Goal: Check status: Check status

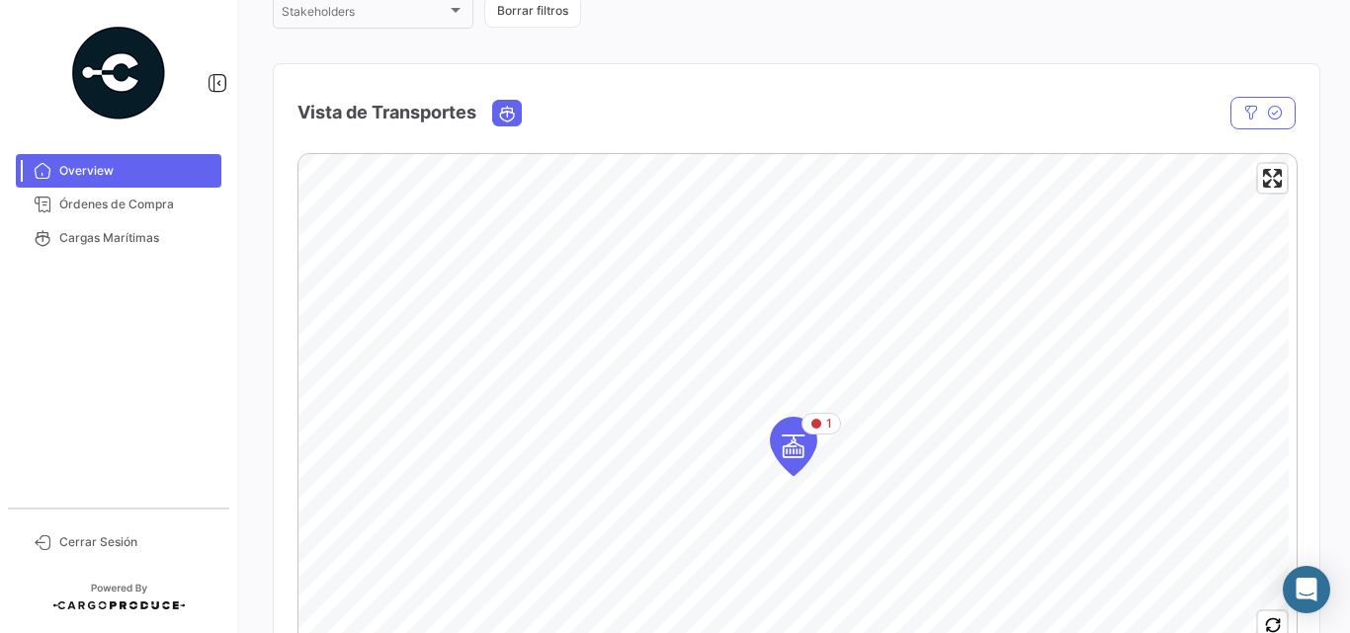
scroll to position [461, 0]
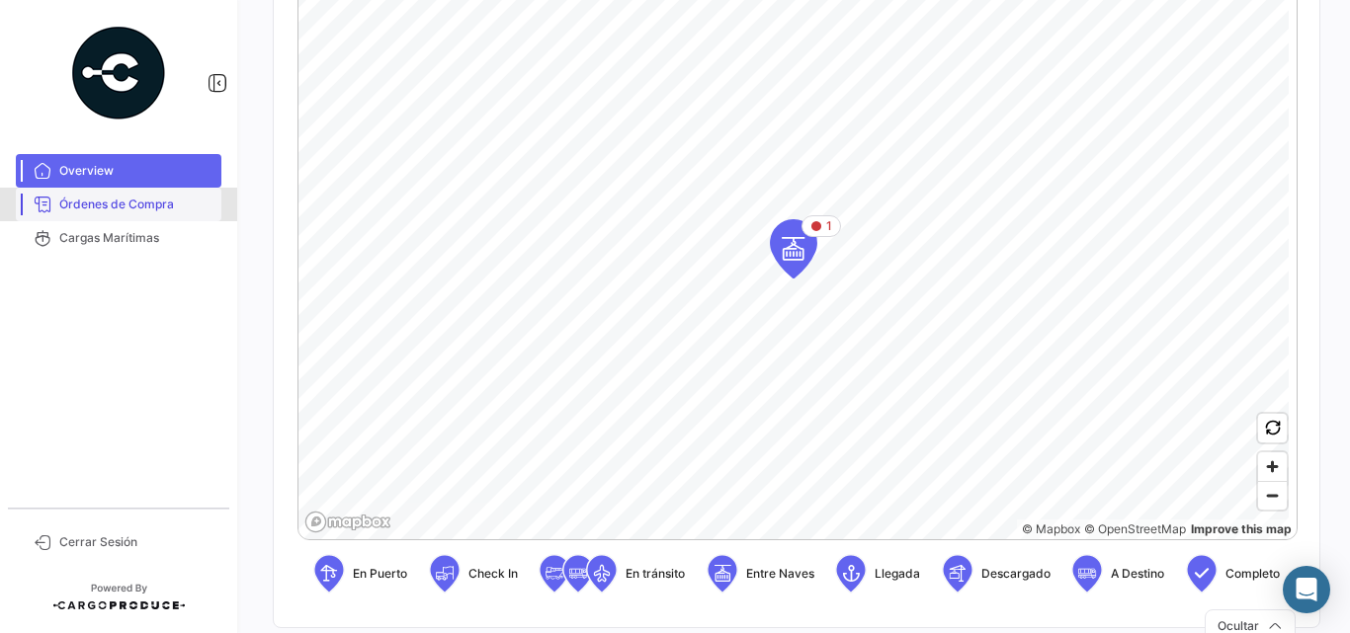
click at [145, 210] on span "Órdenes de Compra" at bounding box center [136, 205] width 154 height 18
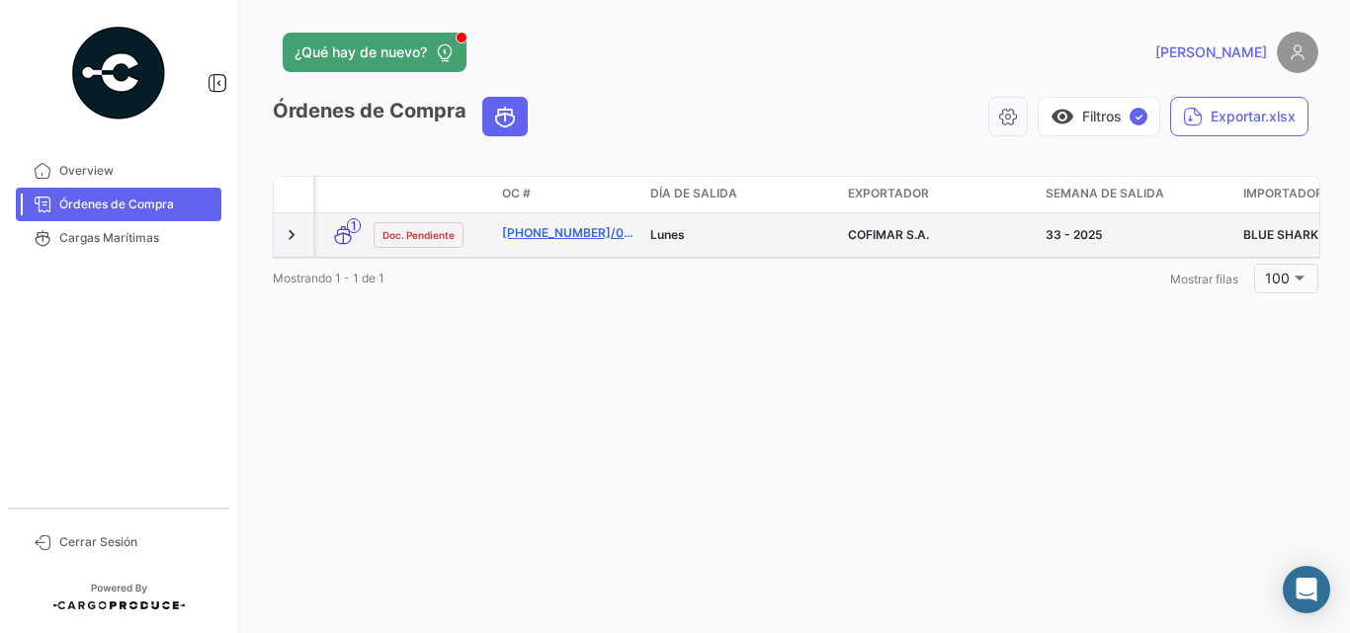
click at [544, 237] on link "[PHONE_NUMBER]/098" at bounding box center [568, 233] width 132 height 18
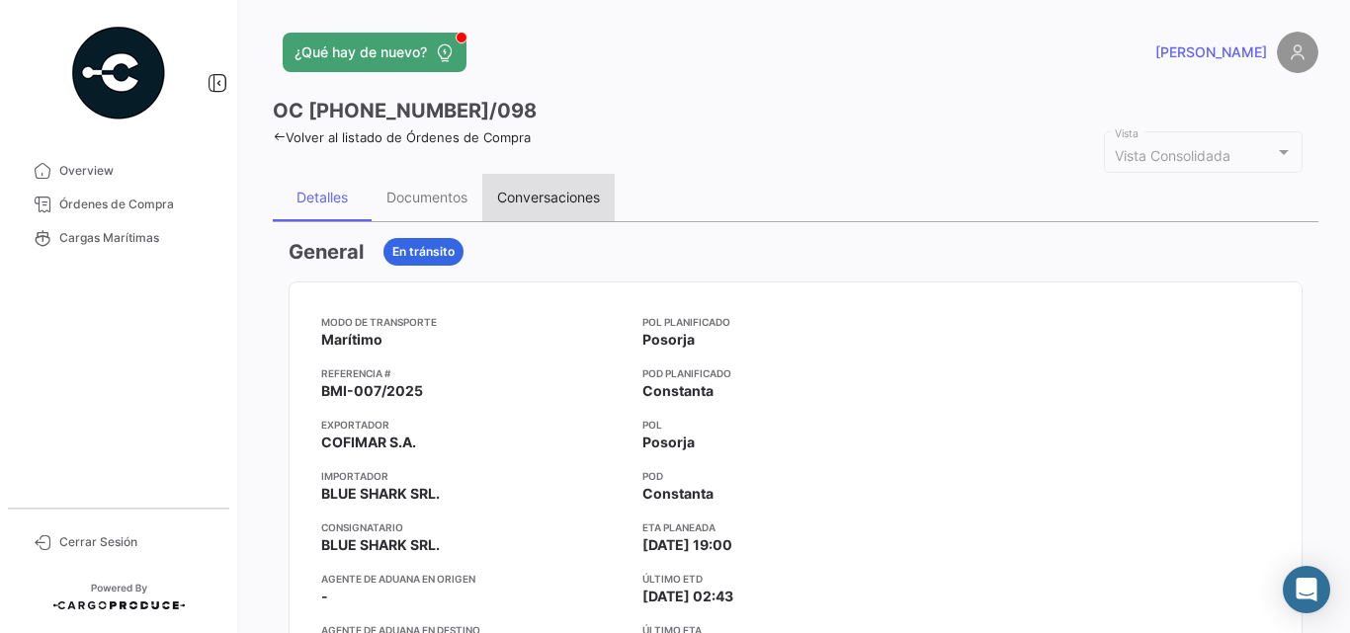
click at [540, 193] on div "Conversaciones" at bounding box center [548, 197] width 103 height 17
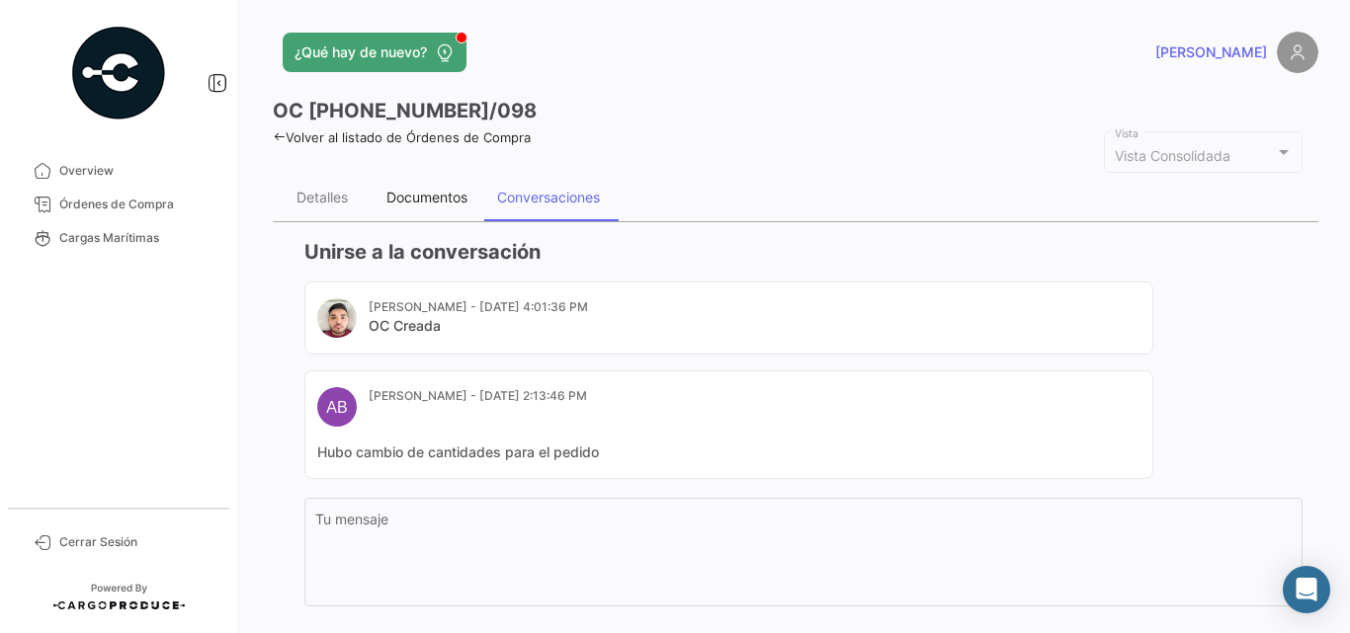
click at [448, 201] on div "Documentos" at bounding box center [426, 197] width 81 height 17
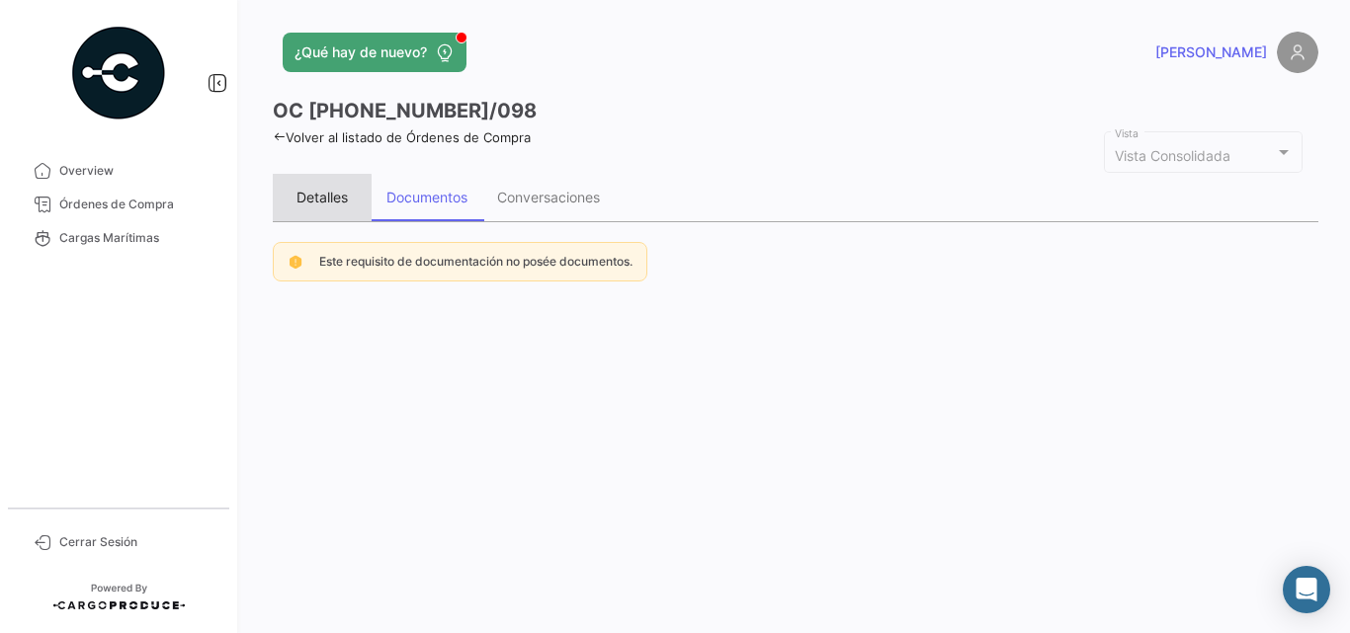
click at [311, 210] on div "Detalles" at bounding box center [322, 197] width 99 height 47
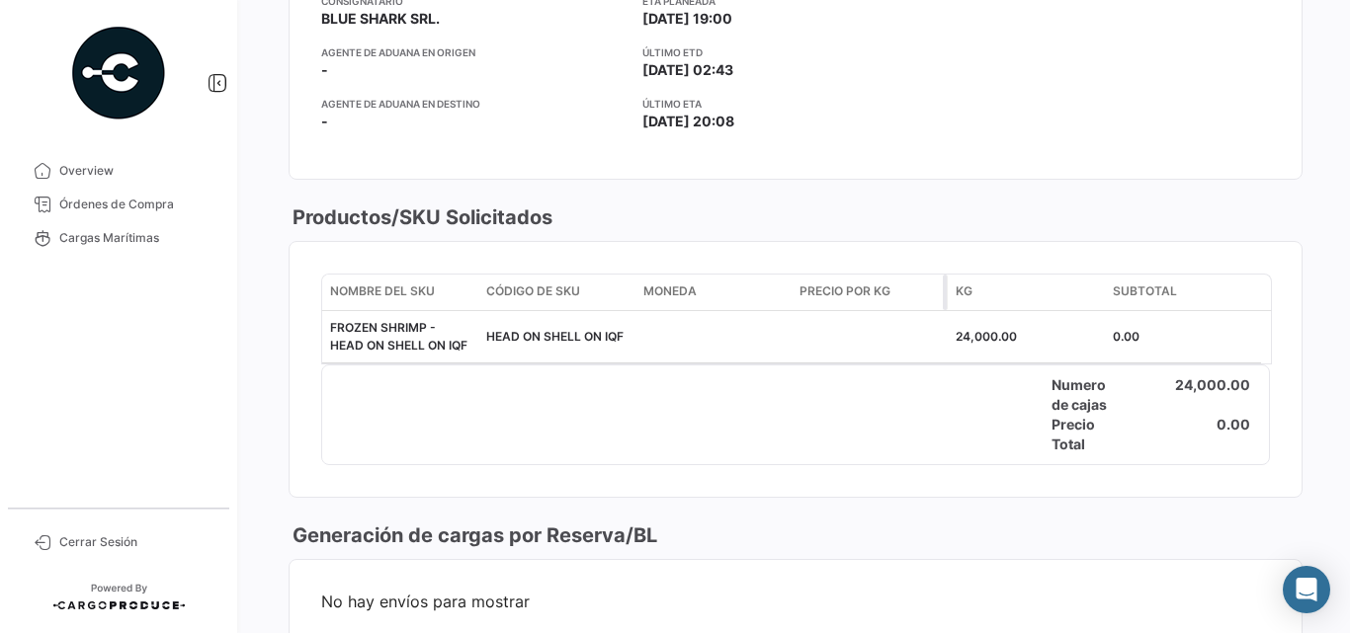
scroll to position [131, 0]
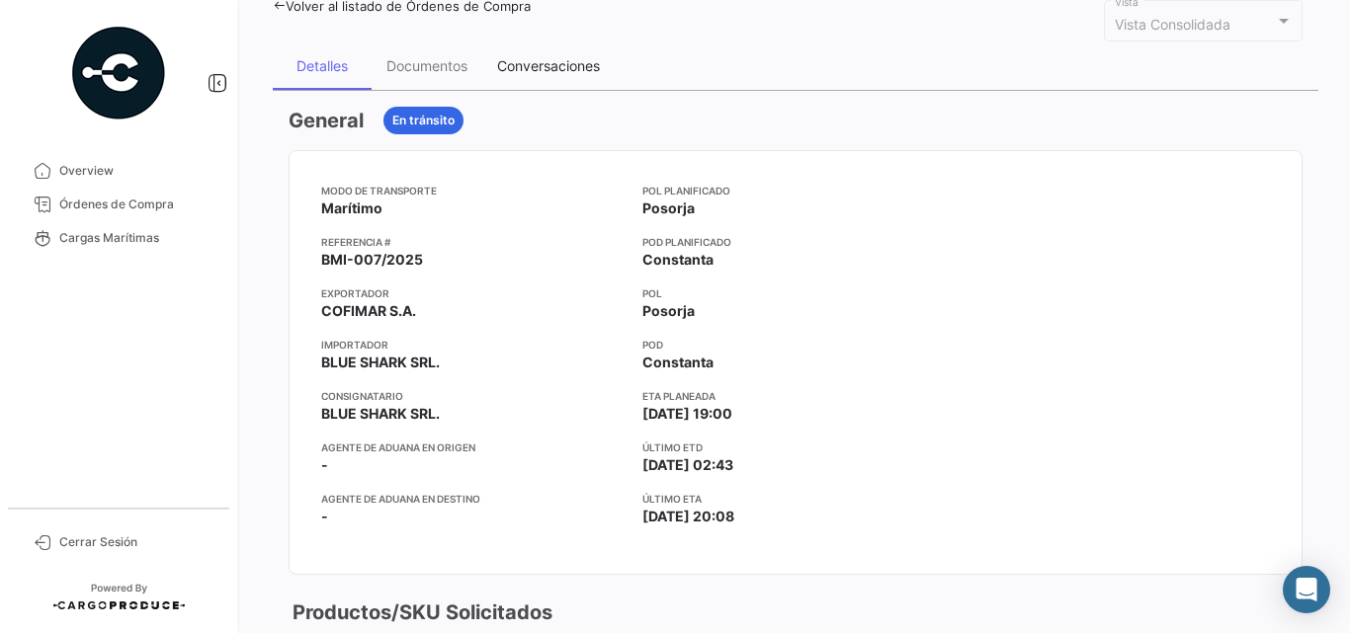
click at [592, 69] on div "Conversaciones" at bounding box center [548, 65] width 103 height 17
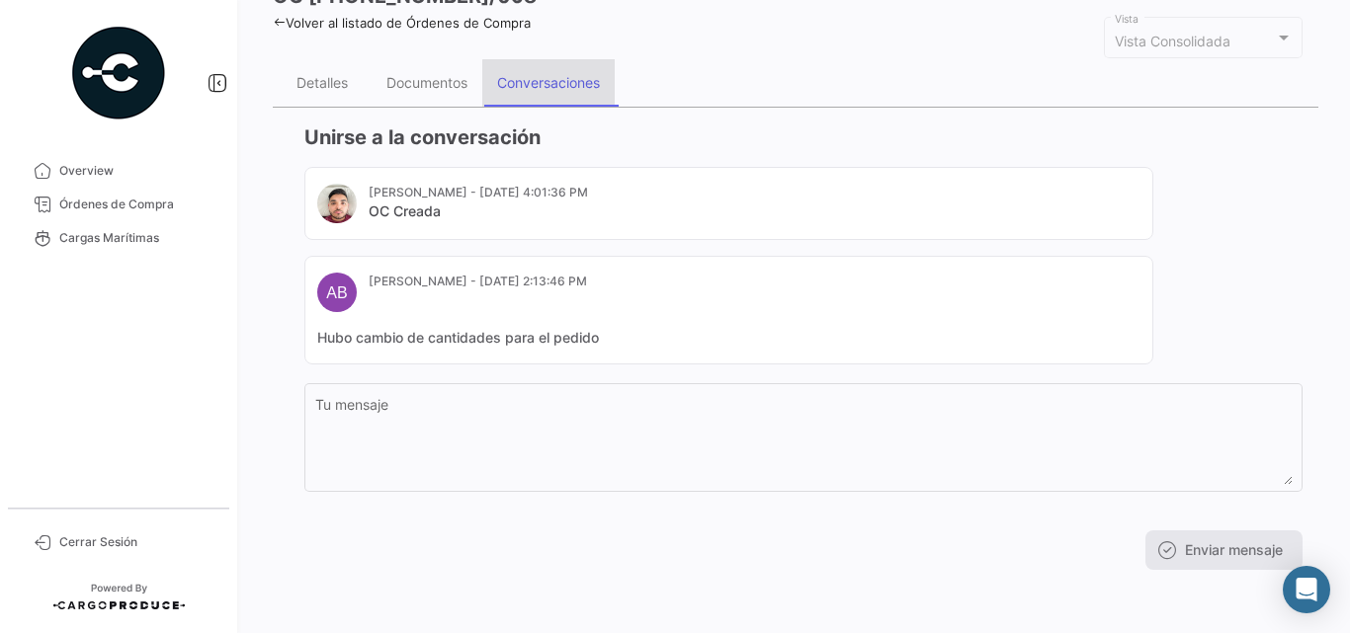
scroll to position [0, 0]
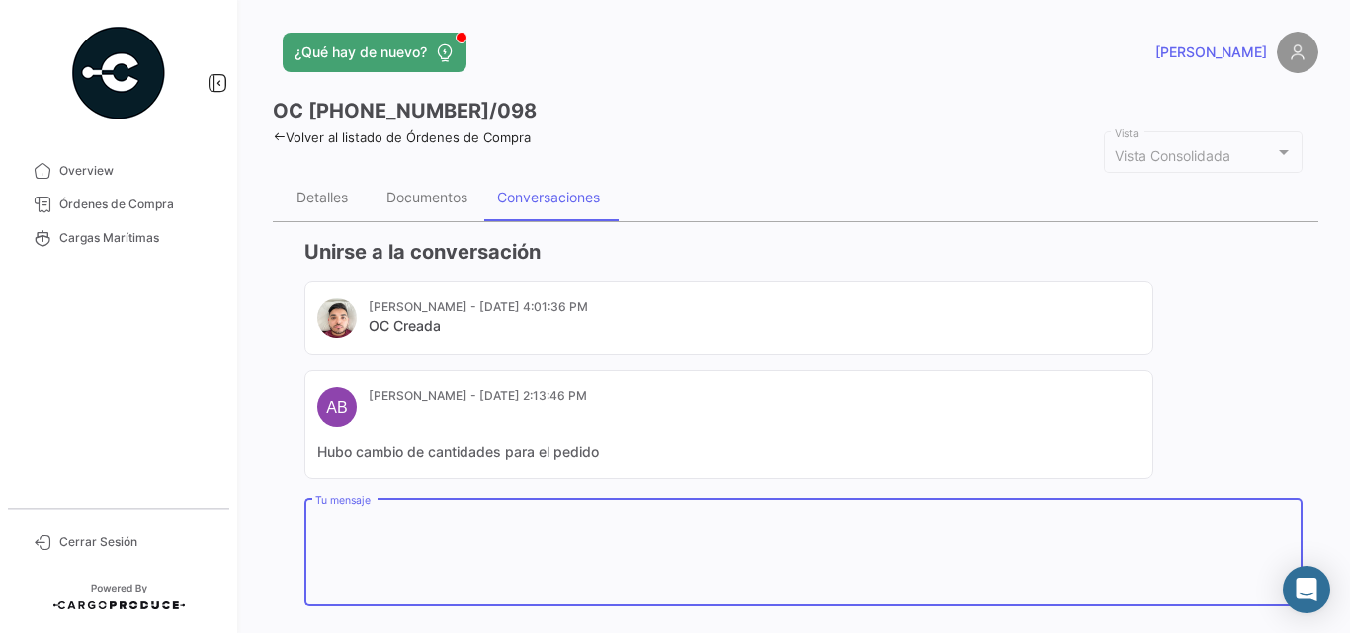
click at [446, 527] on textarea "Tu mensaje" at bounding box center [803, 556] width 977 height 87
click at [436, 203] on div "Documentos" at bounding box center [426, 197] width 81 height 17
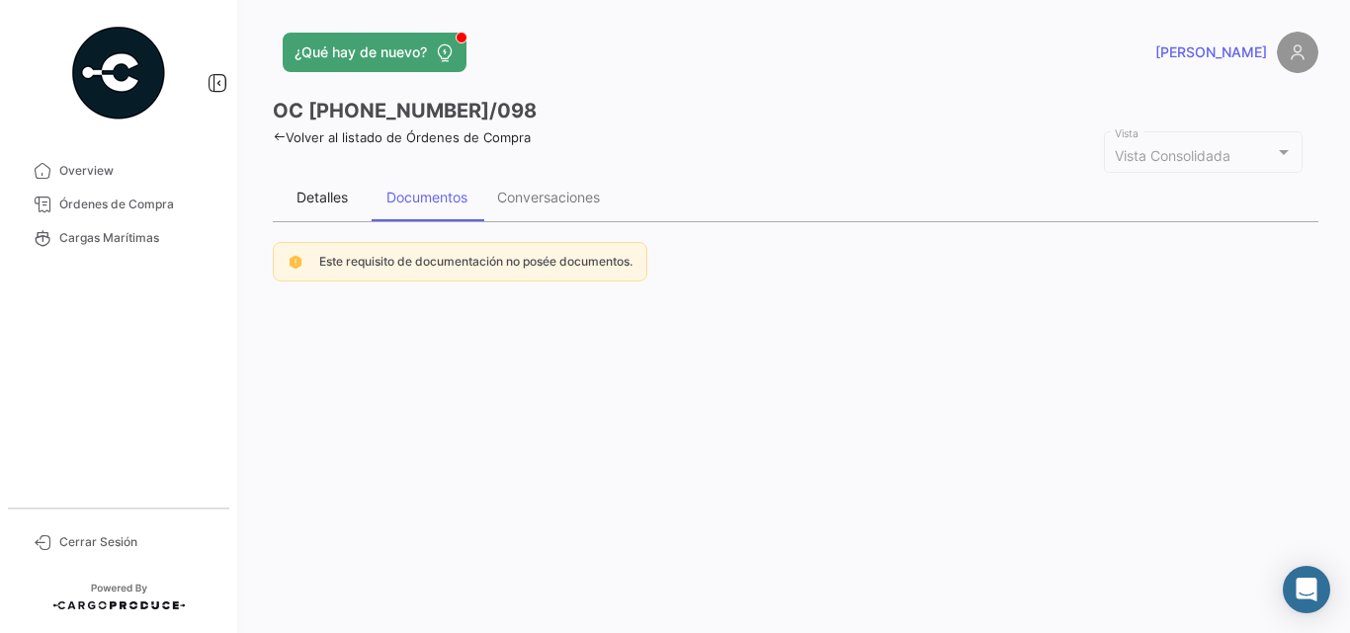
click at [317, 205] on div "Detalles" at bounding box center [321, 197] width 51 height 17
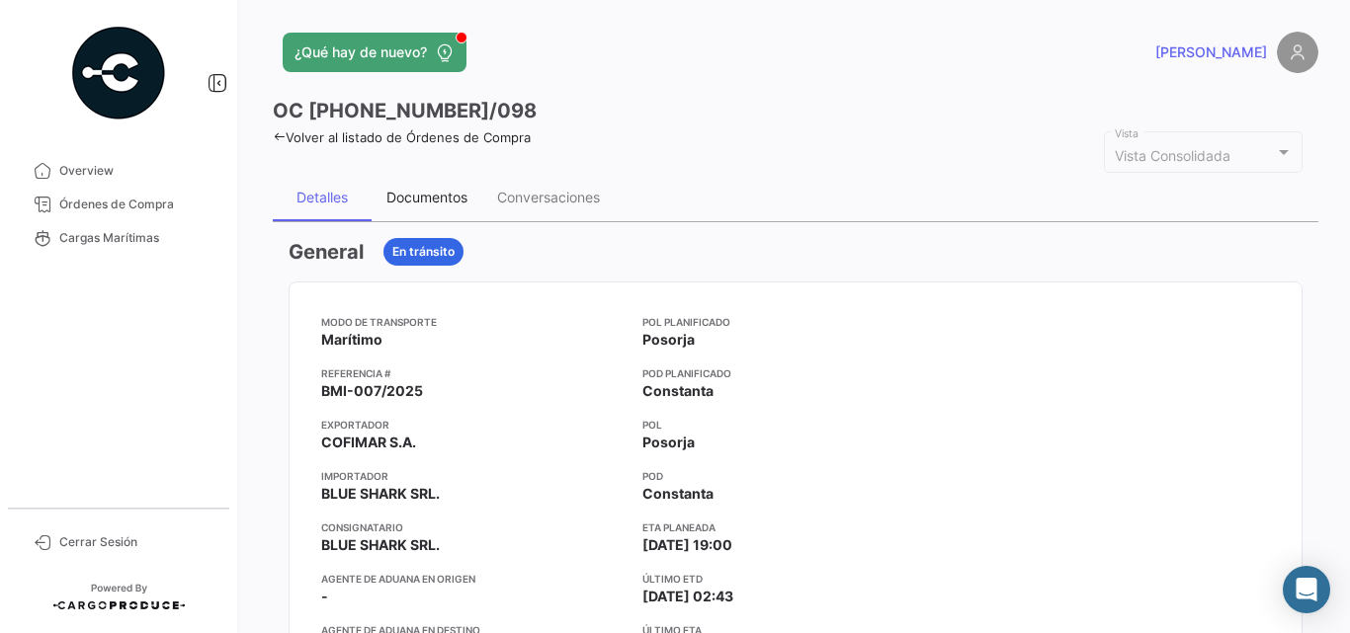
click at [417, 194] on div "Documentos" at bounding box center [426, 197] width 81 height 17
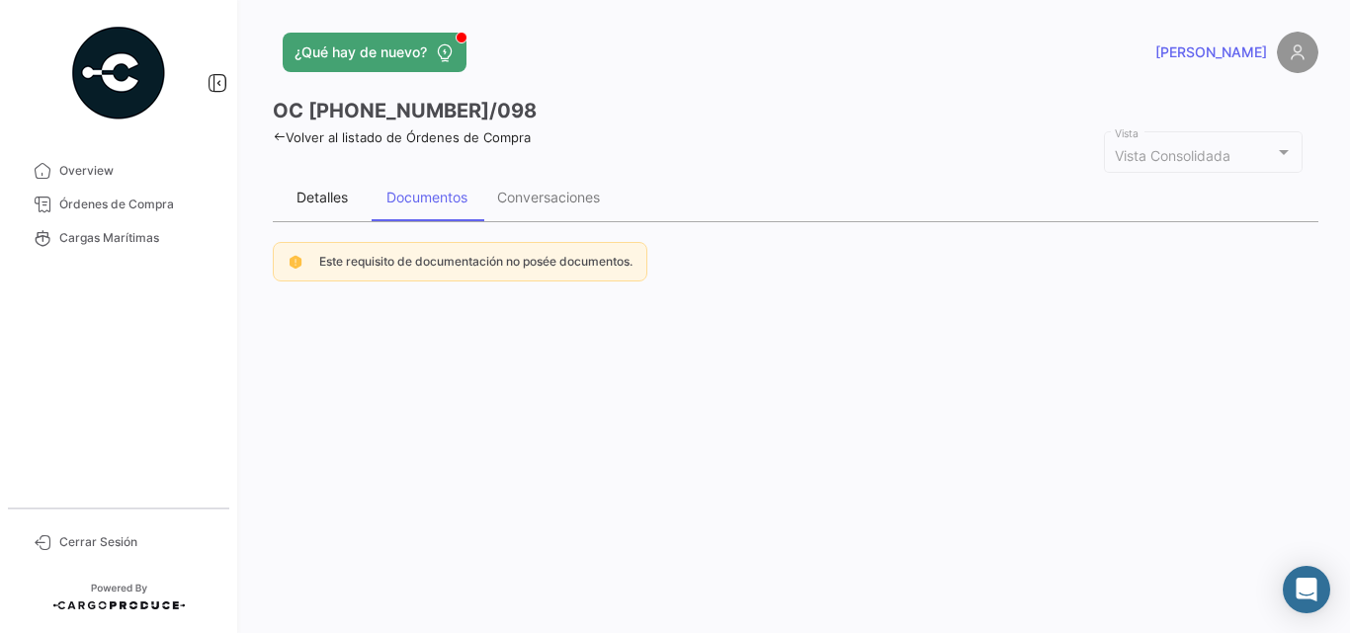
click at [323, 209] on div "Detalles" at bounding box center [322, 197] width 99 height 47
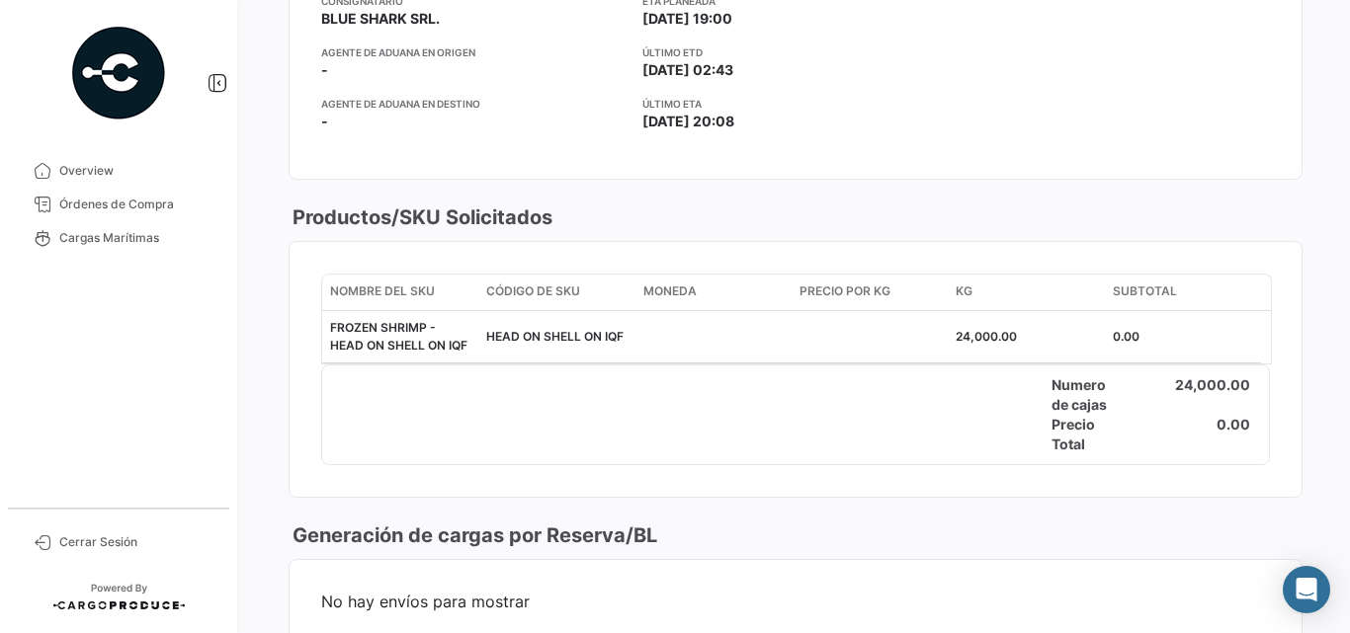
scroll to position [593, 0]
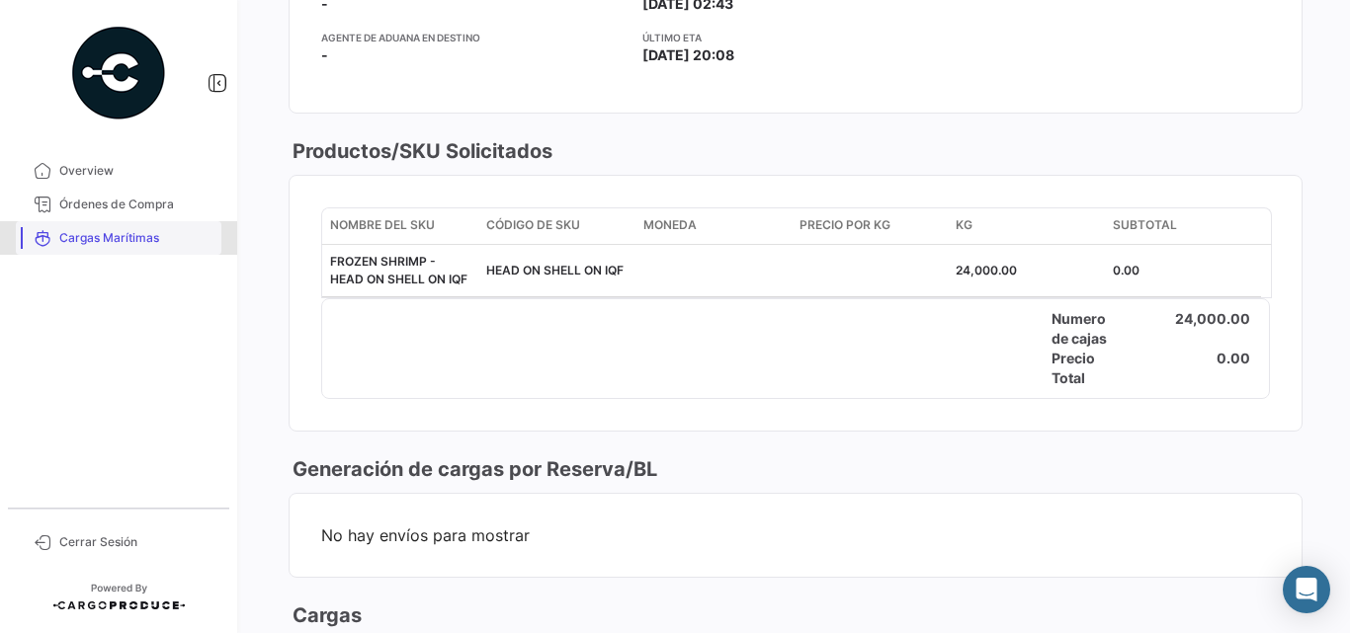
click at [87, 250] on link "Cargas Marítimas" at bounding box center [119, 238] width 206 height 34
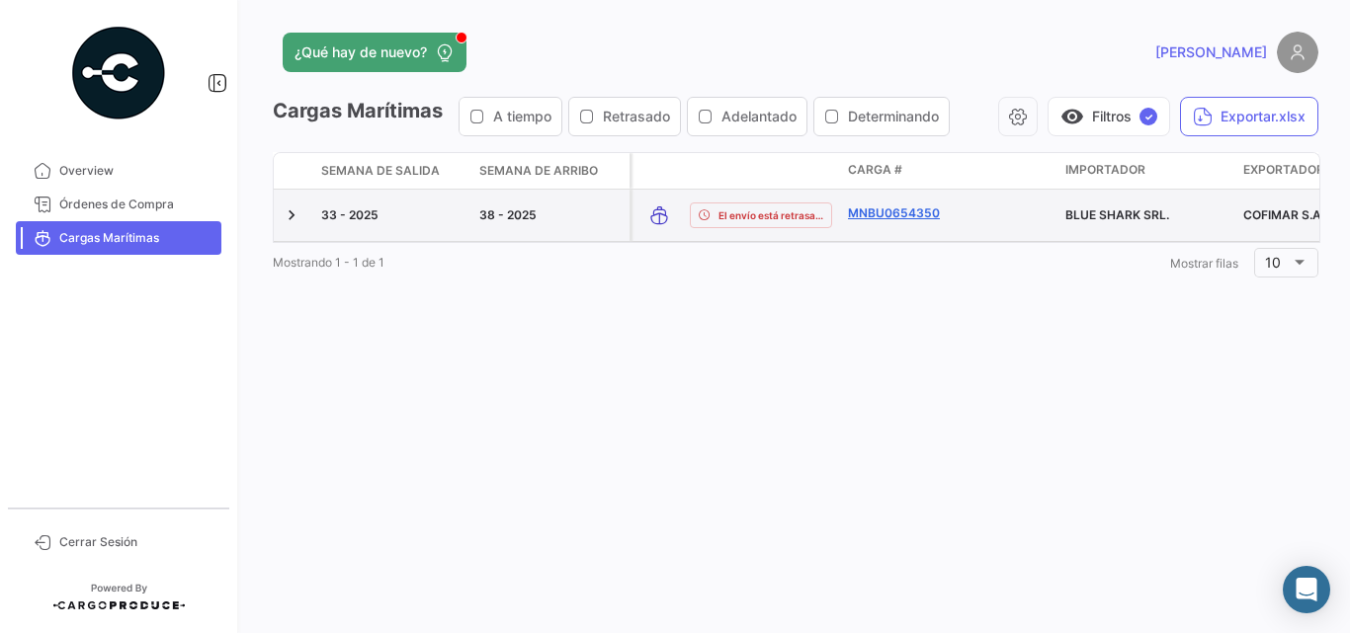
click at [879, 206] on link "MNBU0654350" at bounding box center [899, 214] width 103 height 18
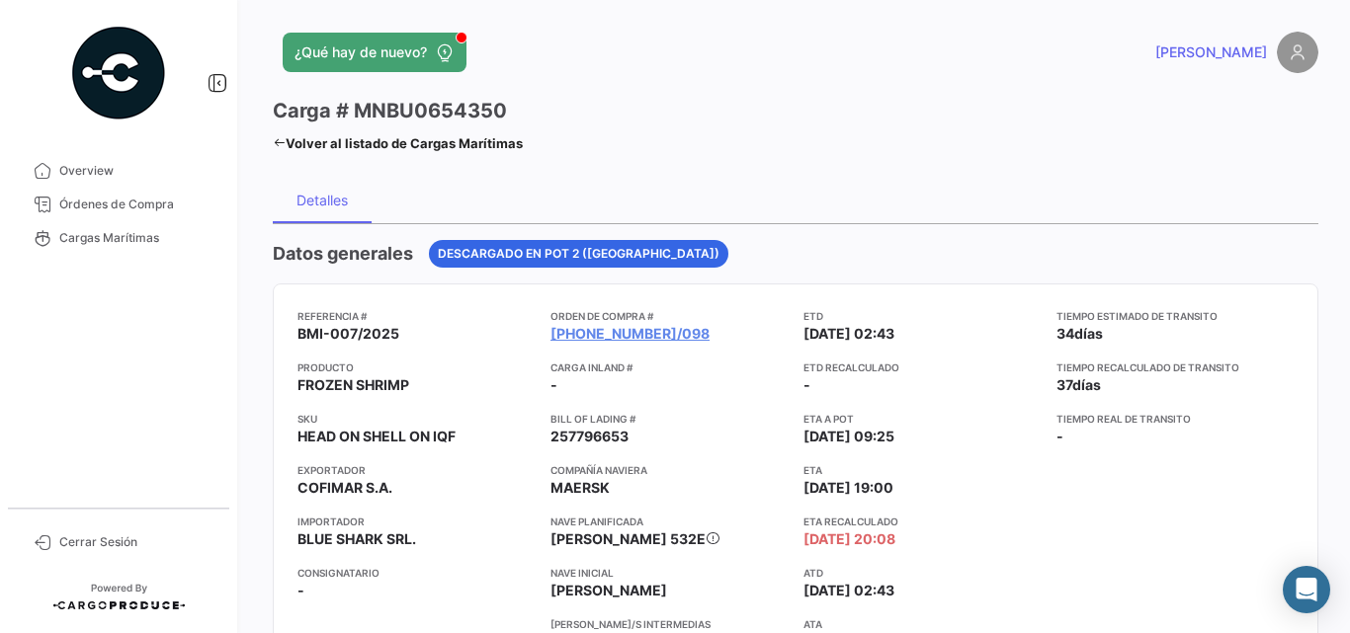
click at [121, 75] on img at bounding box center [118, 73] width 99 height 99
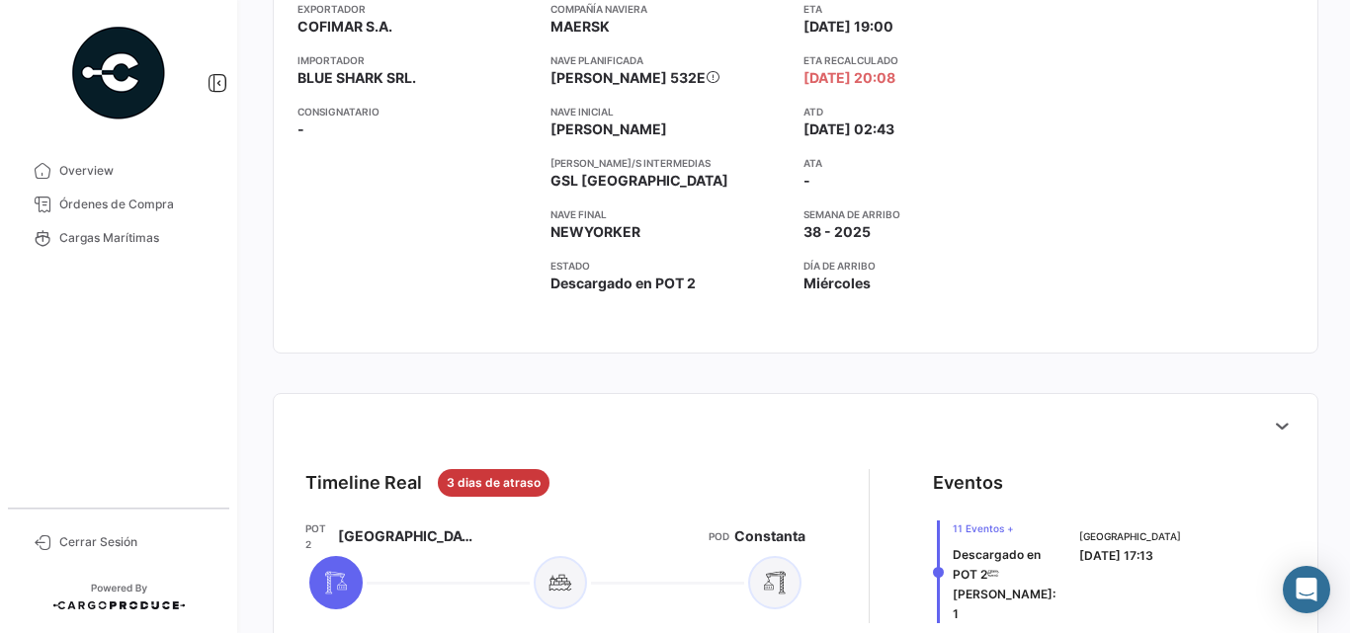
scroll to position [659, 0]
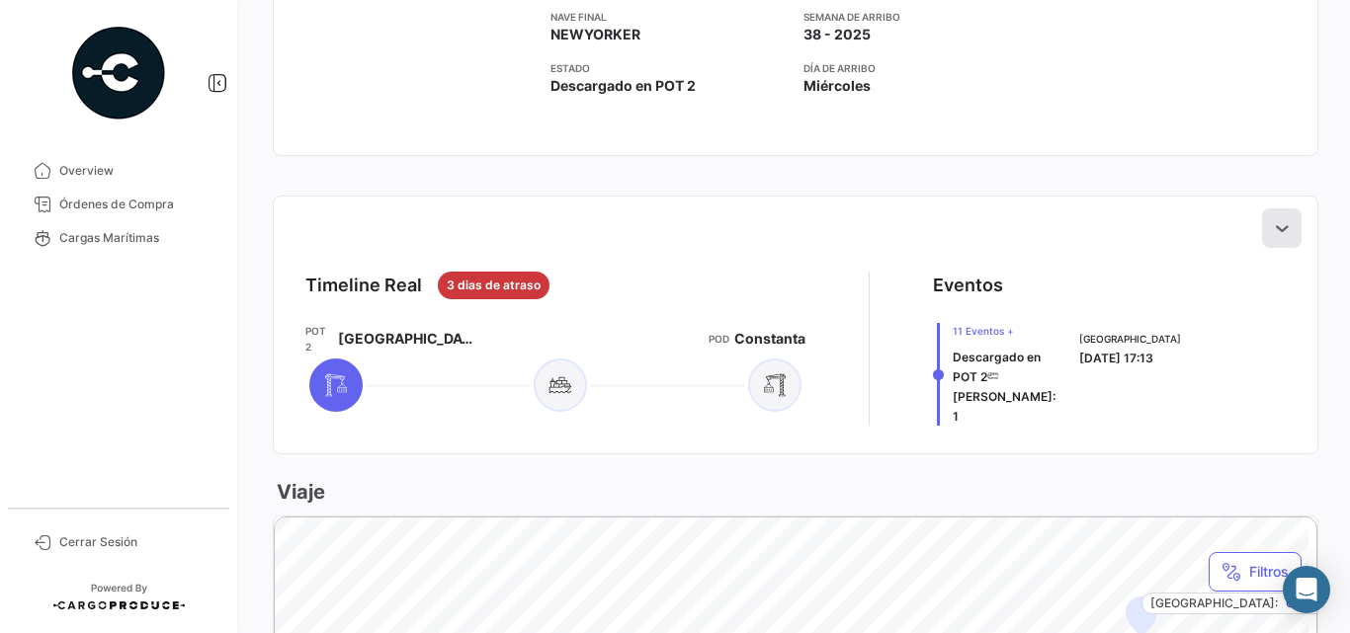
click at [1275, 236] on icon at bounding box center [1282, 228] width 20 height 20
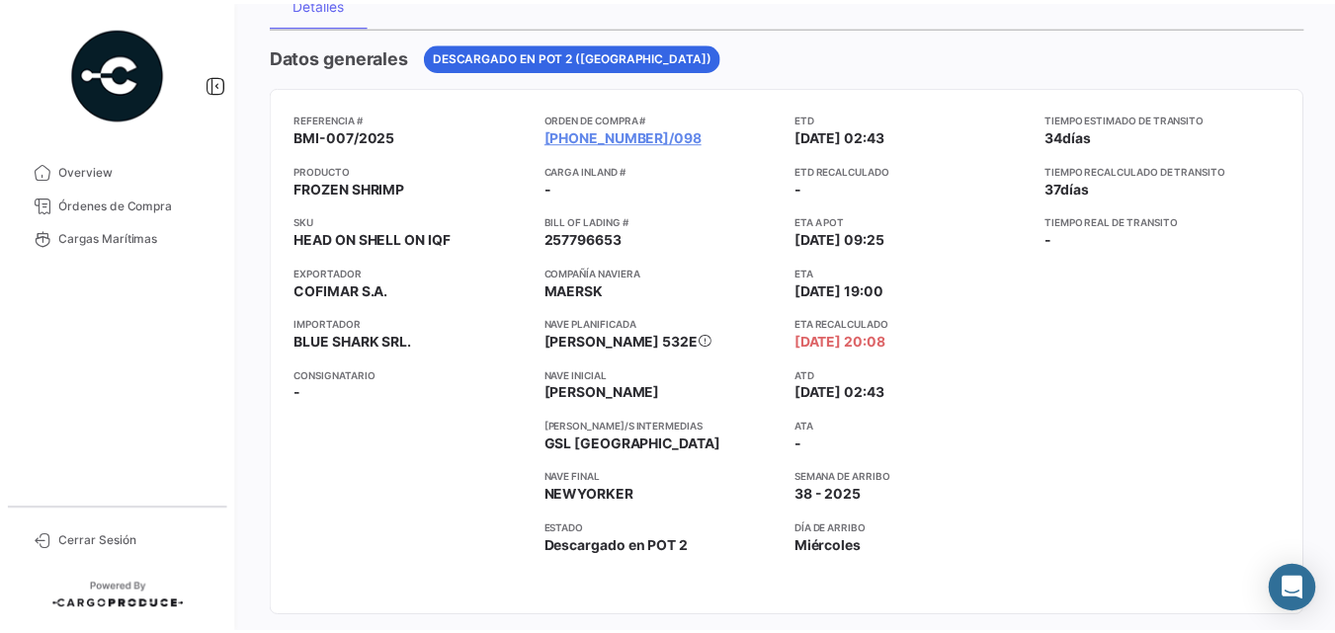
scroll to position [0, 0]
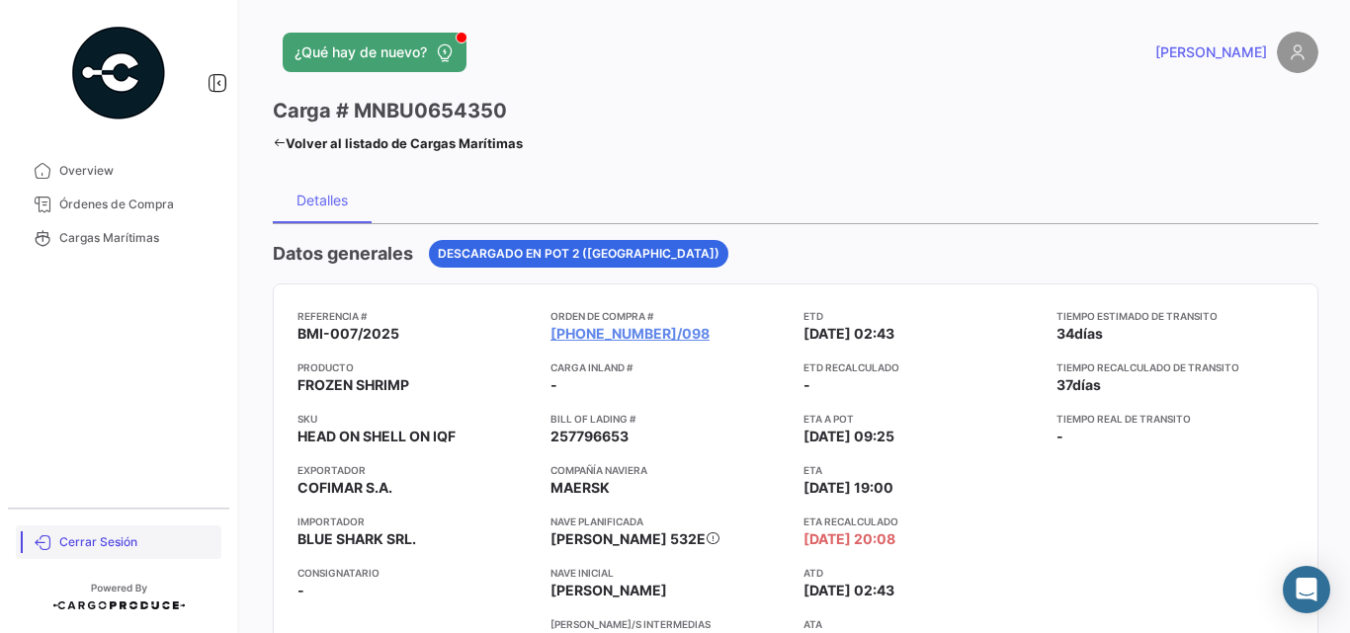
click at [117, 534] on span "Cerrar Sesión" at bounding box center [136, 543] width 154 height 18
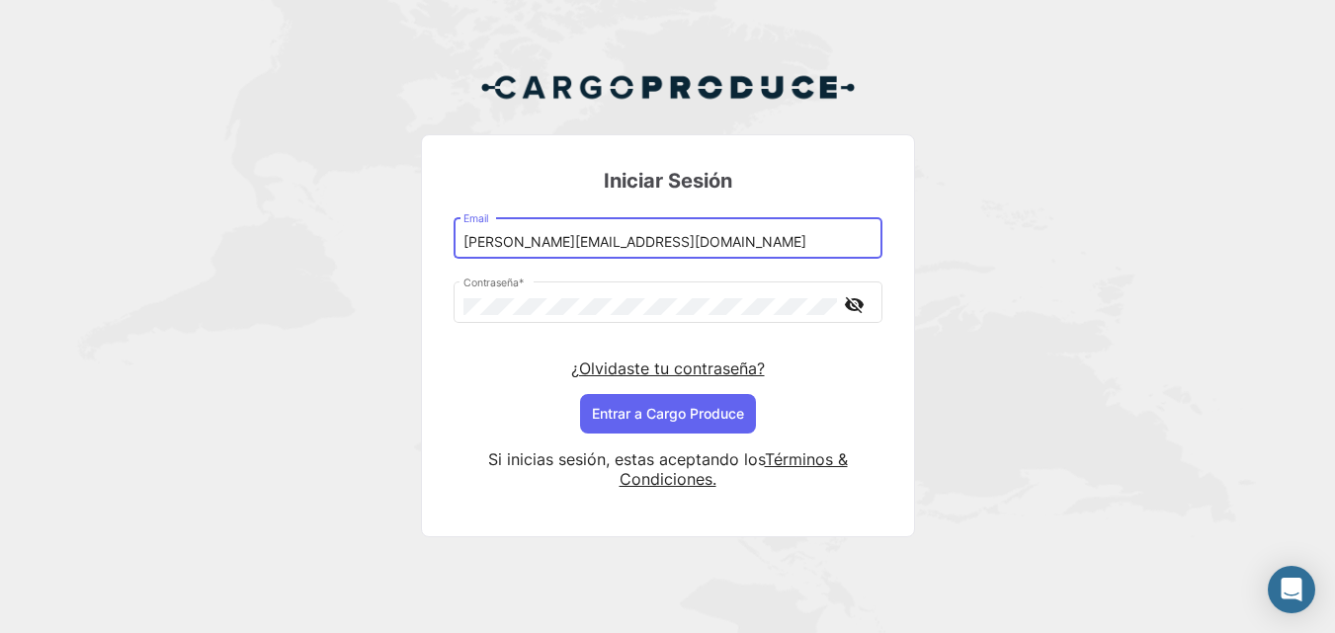
click at [544, 244] on input "[PERSON_NAME][EMAIL_ADDRESS][DOMAIN_NAME]" at bounding box center [667, 242] width 408 height 17
drag, startPoint x: 580, startPoint y: 243, endPoint x: 627, endPoint y: 245, distance: 46.5
click at [627, 245] on input "[PERSON_NAME][EMAIL_ADDRESS][DOMAIN_NAME]" at bounding box center [667, 242] width 408 height 17
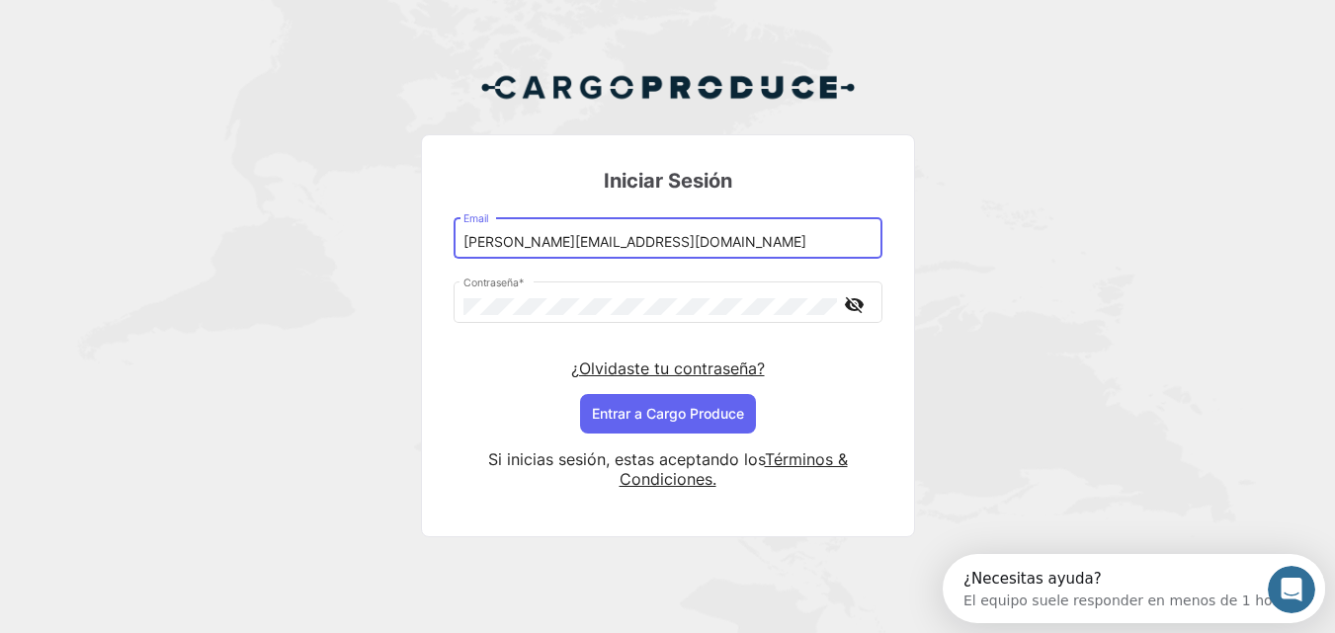
drag, startPoint x: 523, startPoint y: 237, endPoint x: 622, endPoint y: 242, distance: 98.9
click at [622, 242] on input "[PERSON_NAME][EMAIL_ADDRESS][DOMAIN_NAME]" at bounding box center [667, 242] width 408 height 17
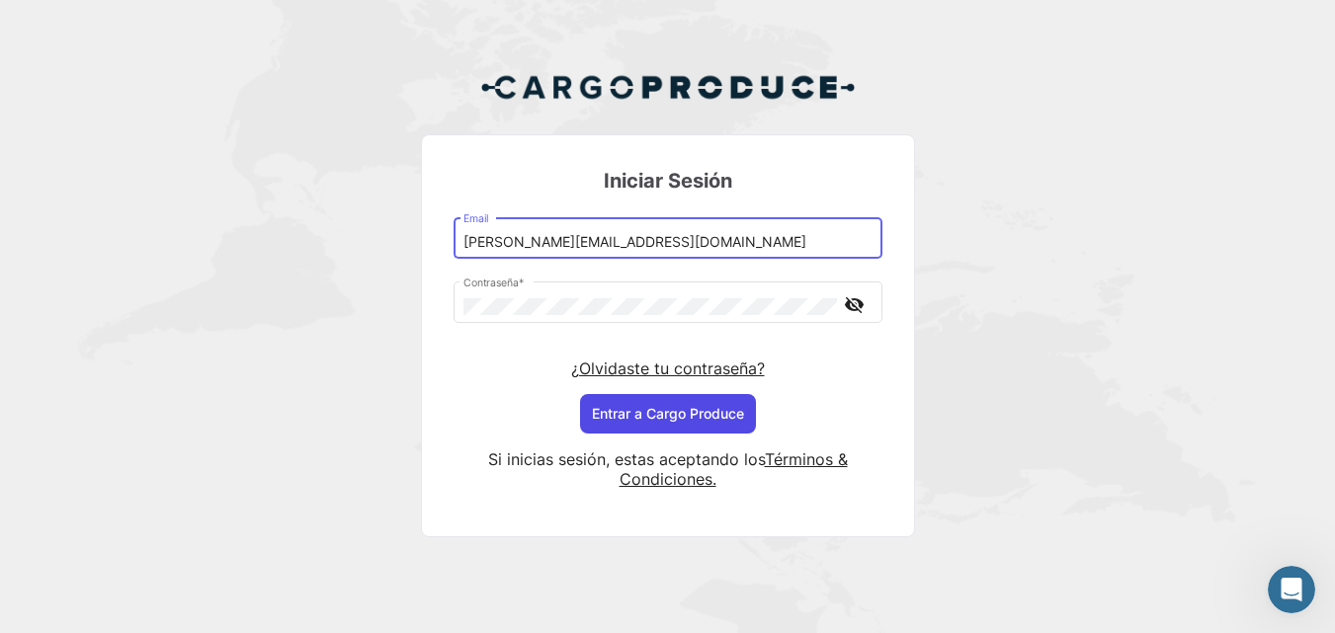
type input "[PERSON_NAME][EMAIL_ADDRESS][DOMAIN_NAME]"
click at [640, 409] on button "Entrar a Cargo Produce" at bounding box center [668, 414] width 176 height 40
